Goal: Book appointment/travel/reservation

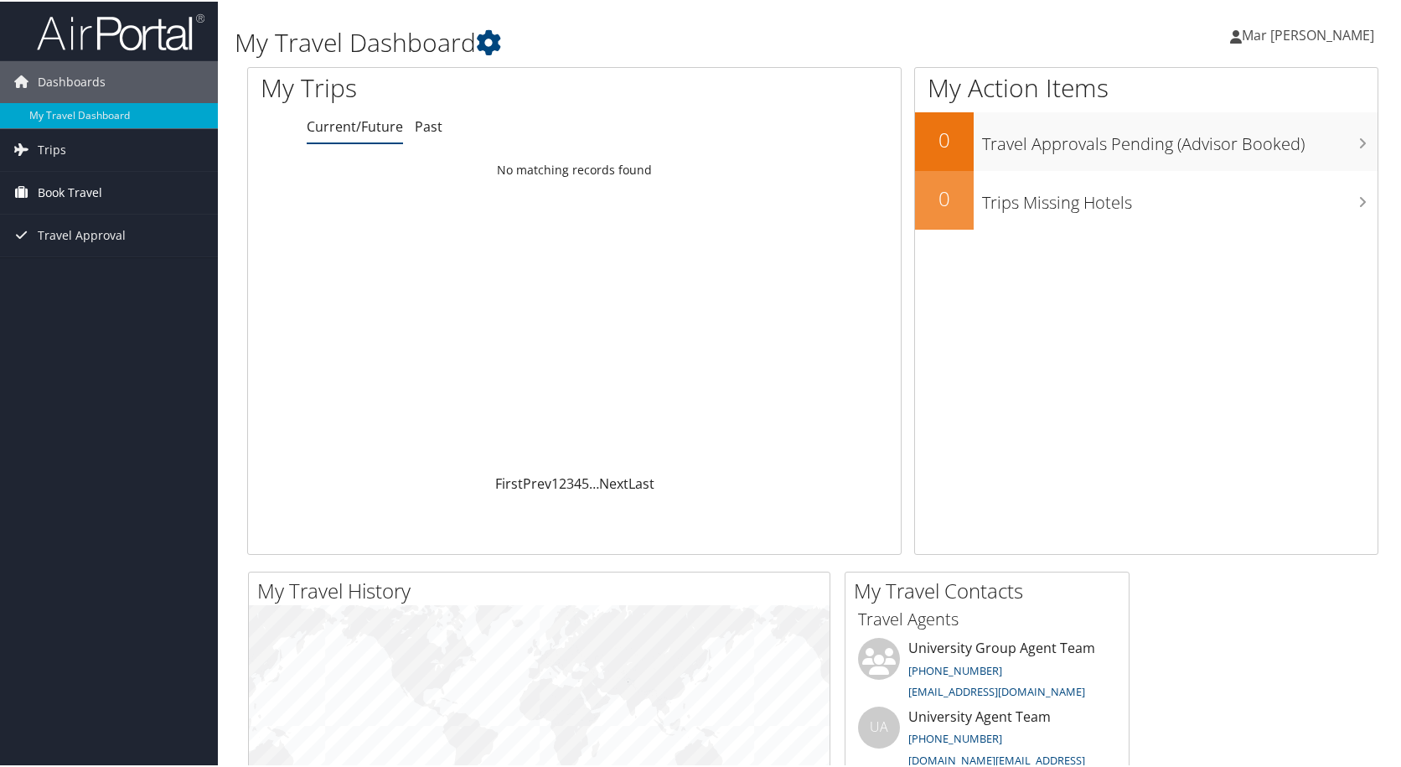
click at [87, 190] on span "Book Travel" at bounding box center [70, 191] width 65 height 42
click at [93, 192] on span "Book Travel" at bounding box center [70, 191] width 65 height 42
click at [70, 149] on link "Trips" at bounding box center [109, 148] width 218 height 42
click at [86, 187] on link "Current/Future Trips" at bounding box center [109, 181] width 218 height 25
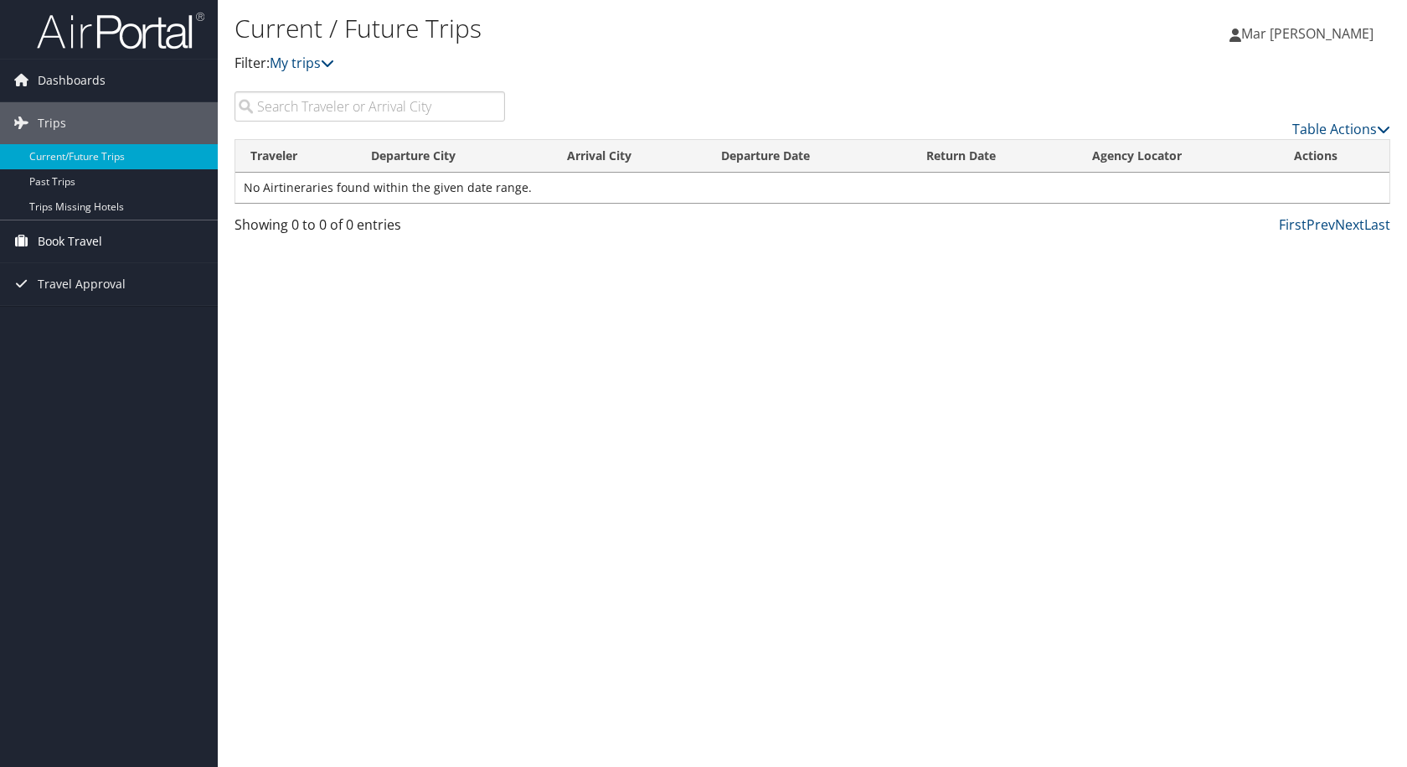
click at [28, 243] on icon at bounding box center [20, 240] width 25 height 25
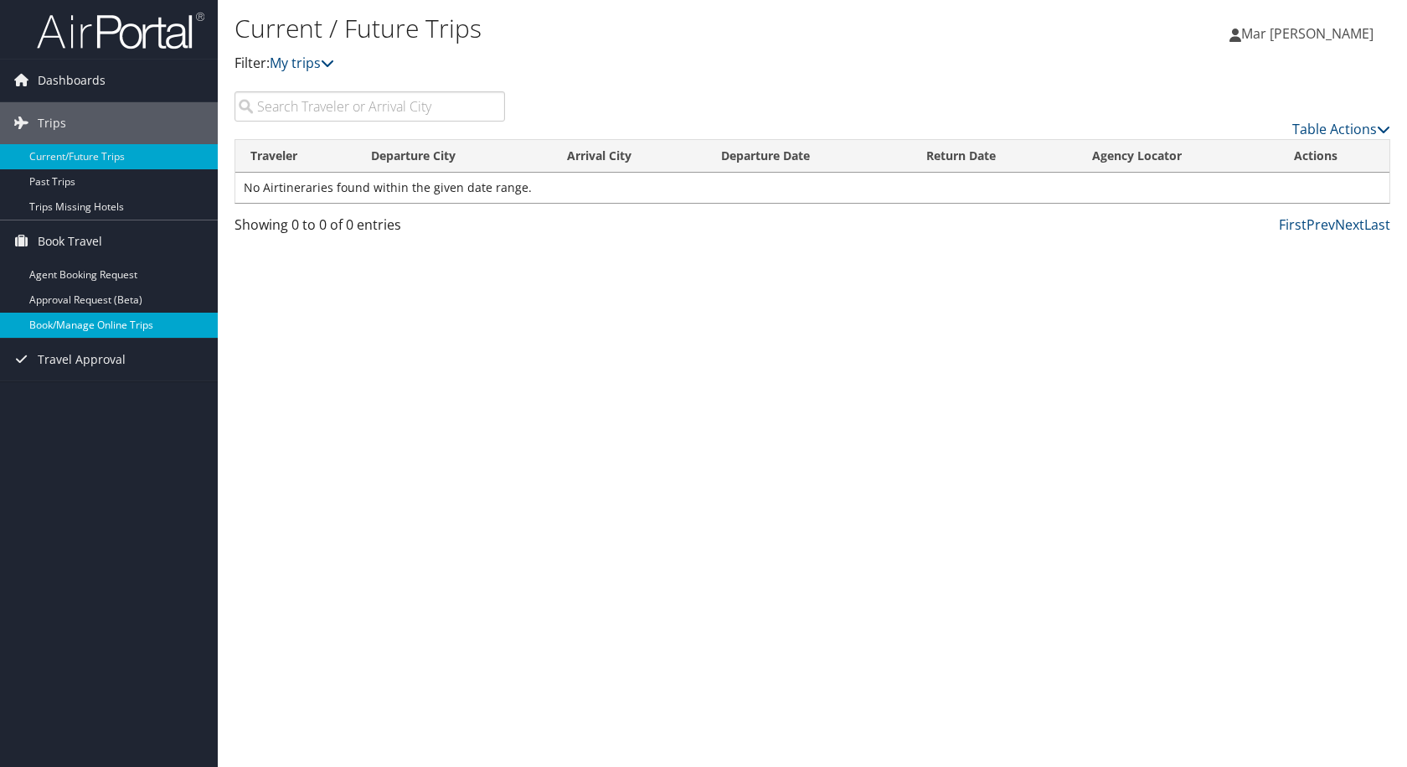
click at [75, 328] on link "Book/Manage Online Trips" at bounding box center [109, 324] width 218 height 25
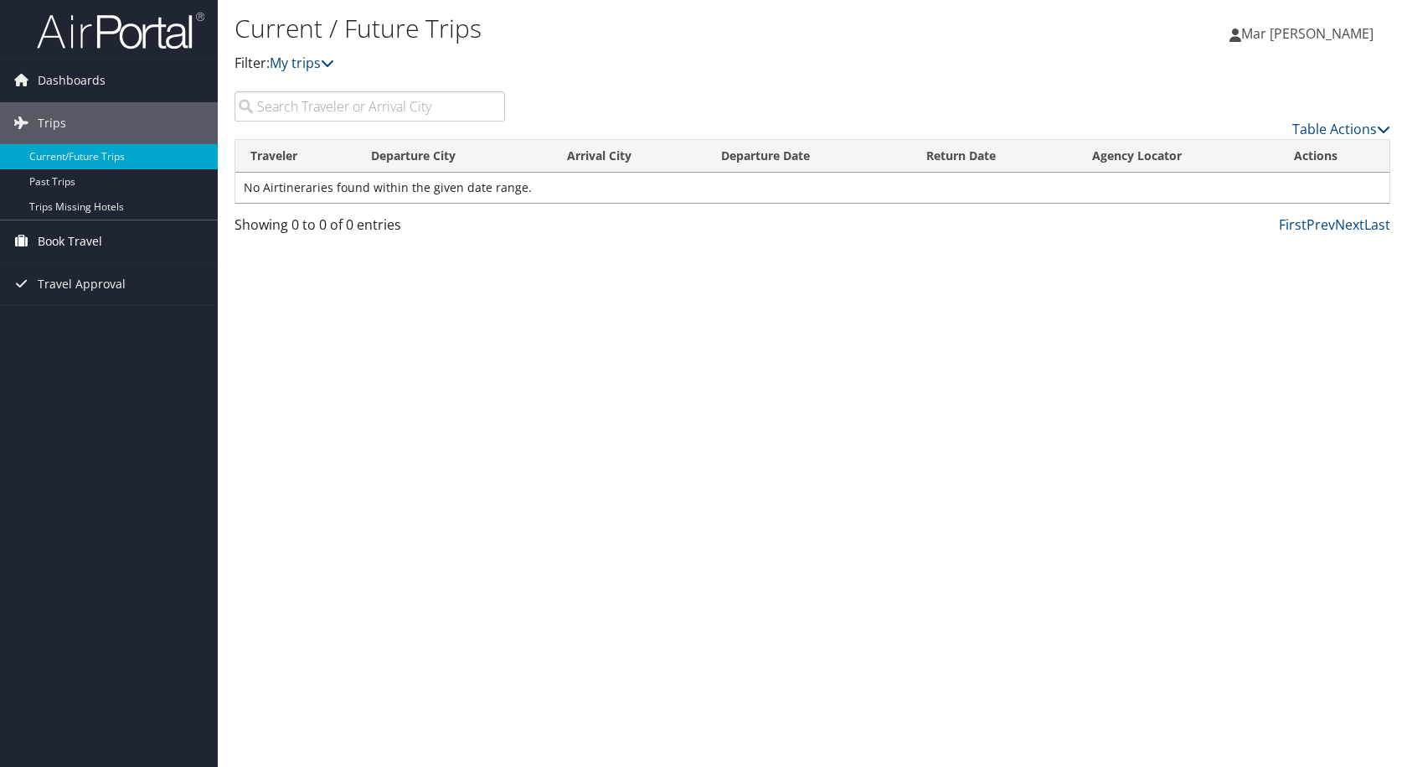
click at [83, 230] on span "Book Travel" at bounding box center [70, 241] width 65 height 42
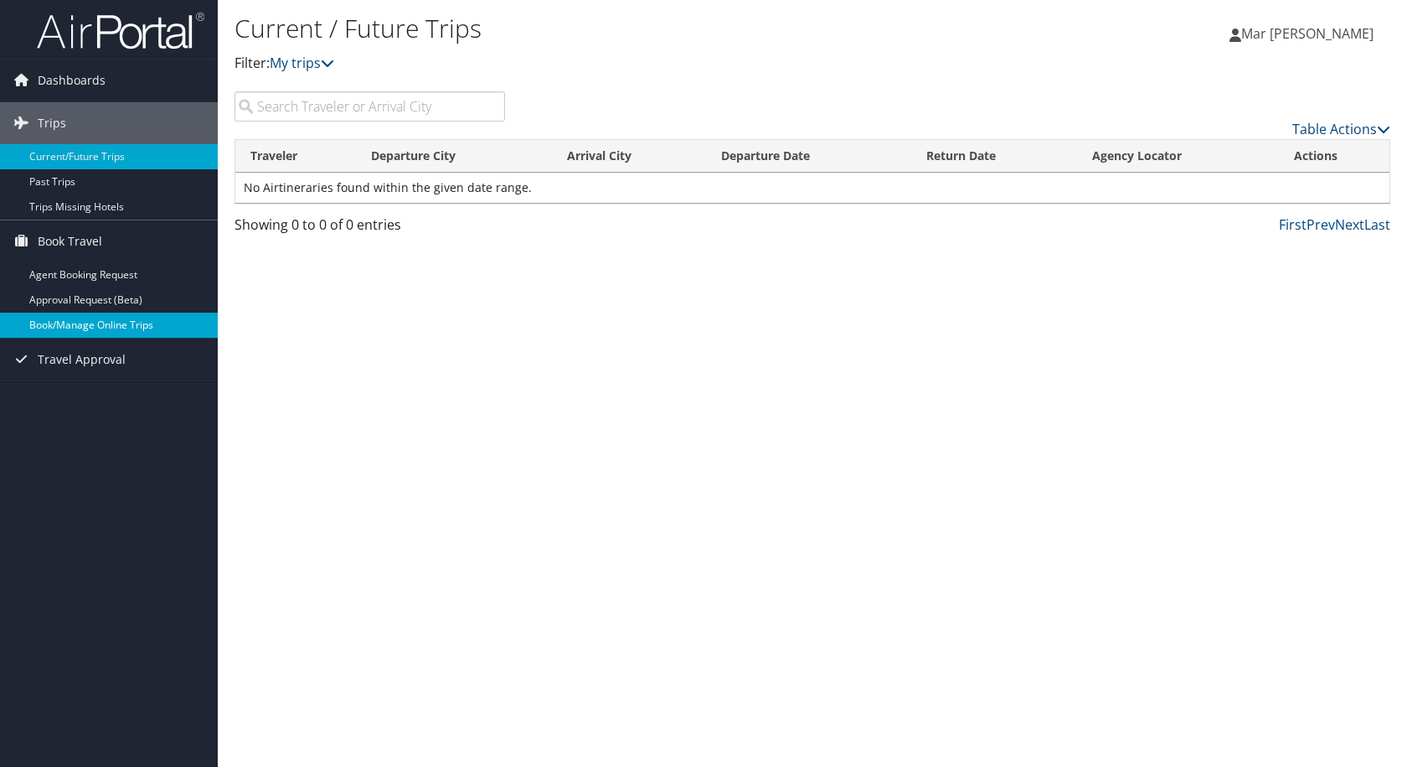
click at [72, 328] on link "Book/Manage Online Trips" at bounding box center [109, 324] width 218 height 25
